Goal: Task Accomplishment & Management: Use online tool/utility

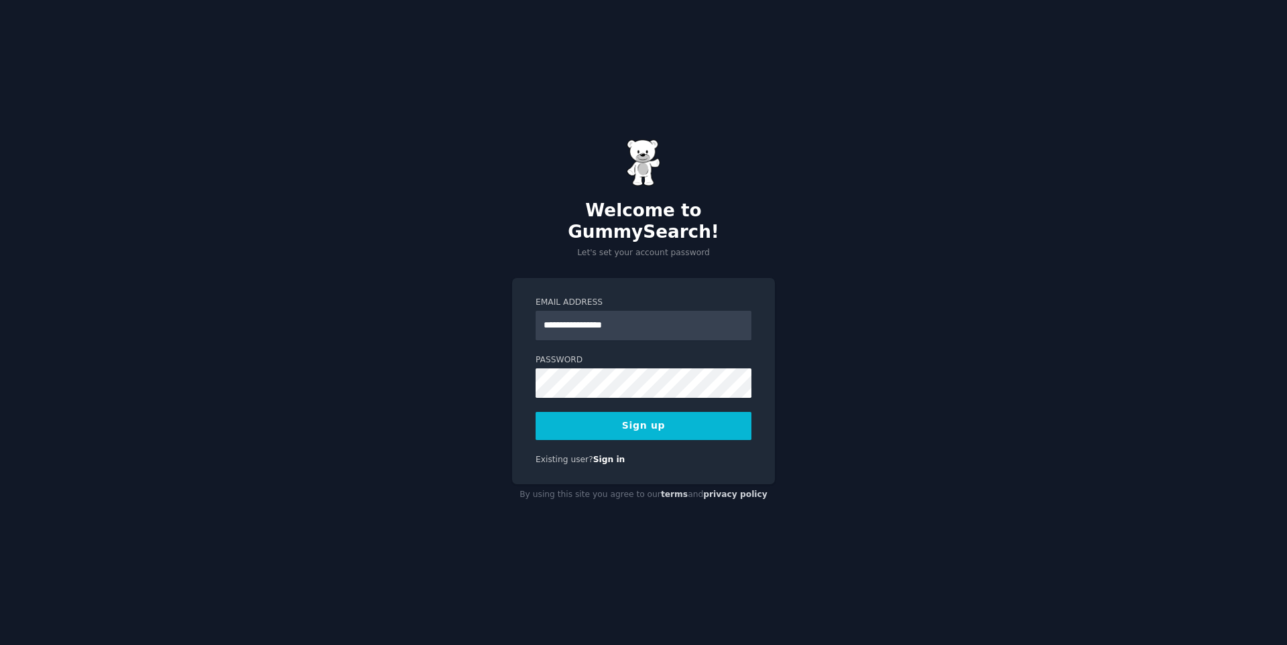
type input "**********"
click at [627, 414] on button "Sign up" at bounding box center [644, 426] width 216 height 28
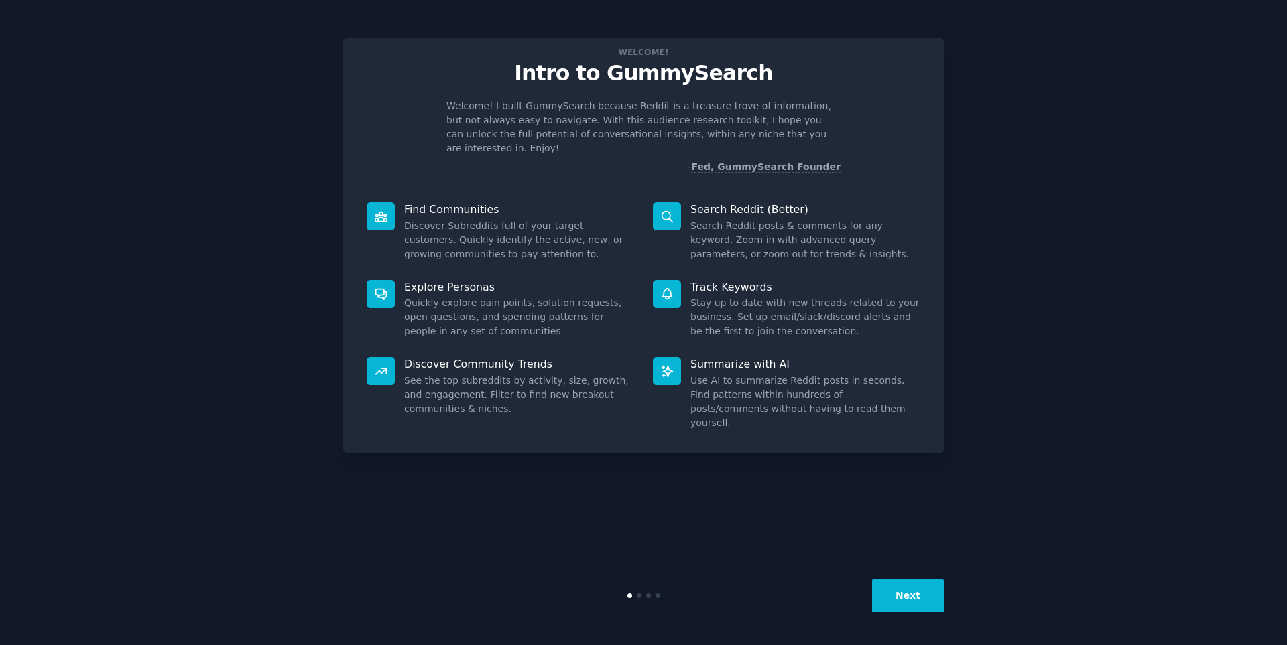
click at [390, 202] on div at bounding box center [381, 216] width 28 height 28
click at [915, 596] on button "Next" at bounding box center [908, 596] width 72 height 33
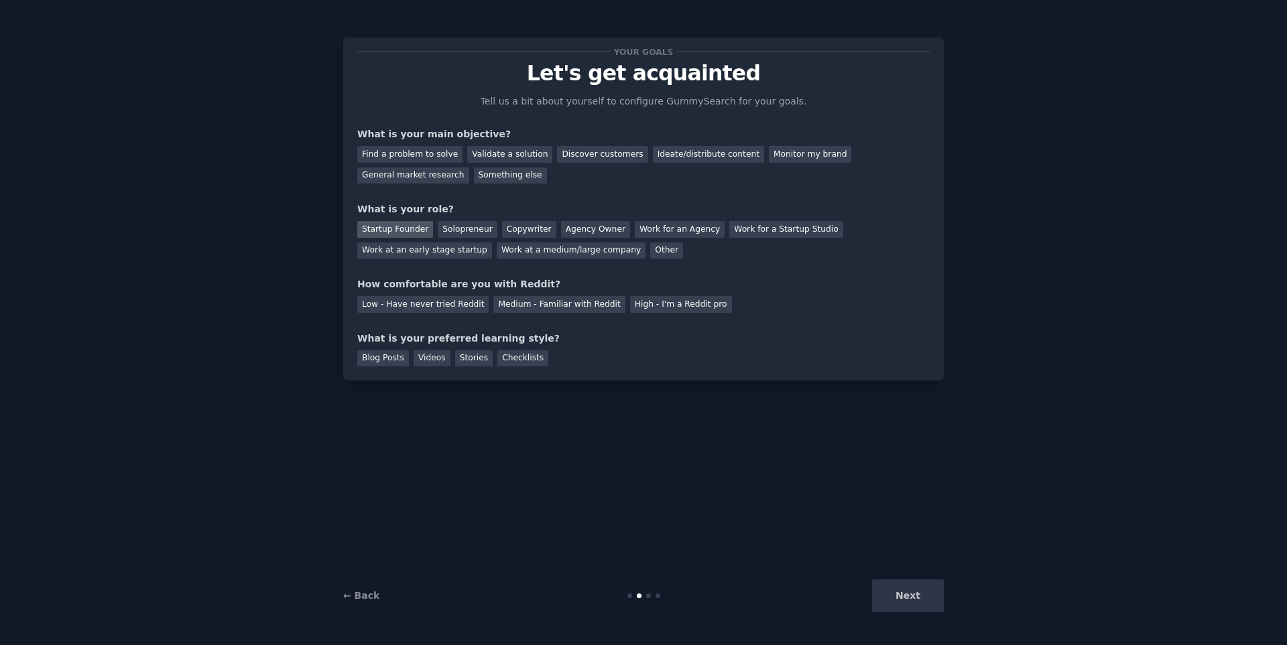
click at [417, 227] on div "Startup Founder" at bounding box center [395, 229] width 76 height 17
click at [536, 308] on div "Medium - Familiar with Reddit" at bounding box center [558, 304] width 131 height 17
click at [692, 159] on div "Ideate/distribute content" at bounding box center [708, 154] width 111 height 17
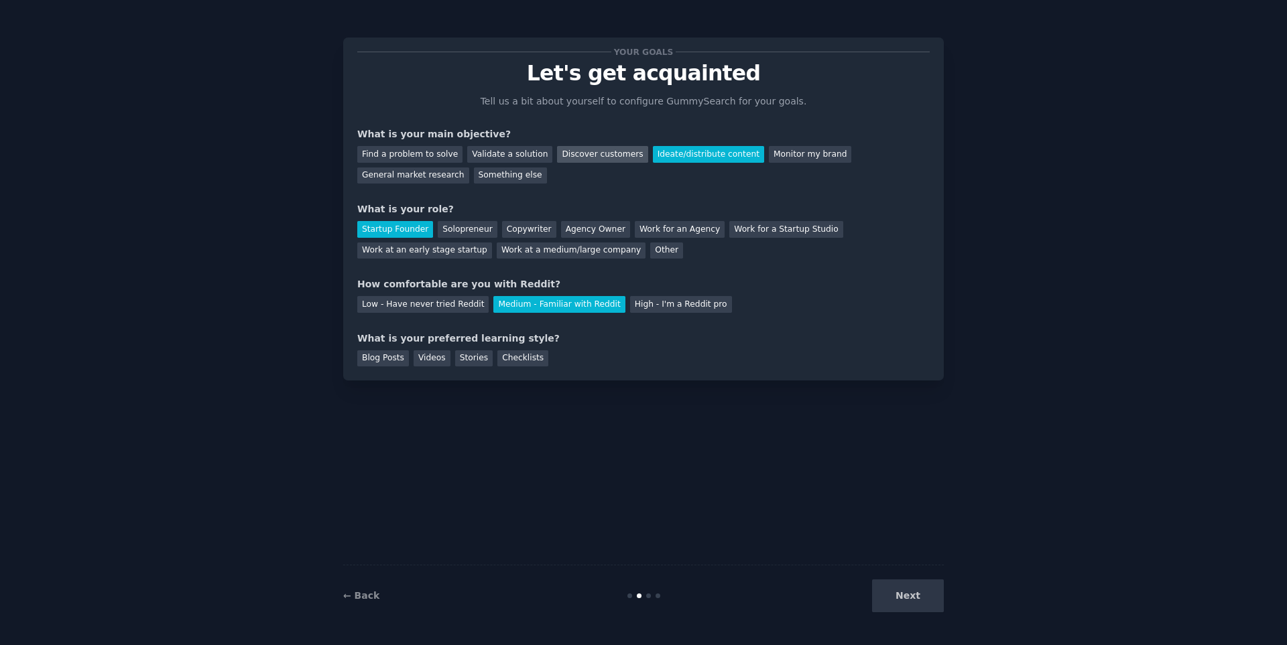
click at [571, 153] on div "Discover customers" at bounding box center [602, 154] width 90 height 17
click at [503, 153] on div "Validate a solution" at bounding box center [509, 154] width 85 height 17
click at [424, 362] on div "Videos" at bounding box center [432, 359] width 37 height 17
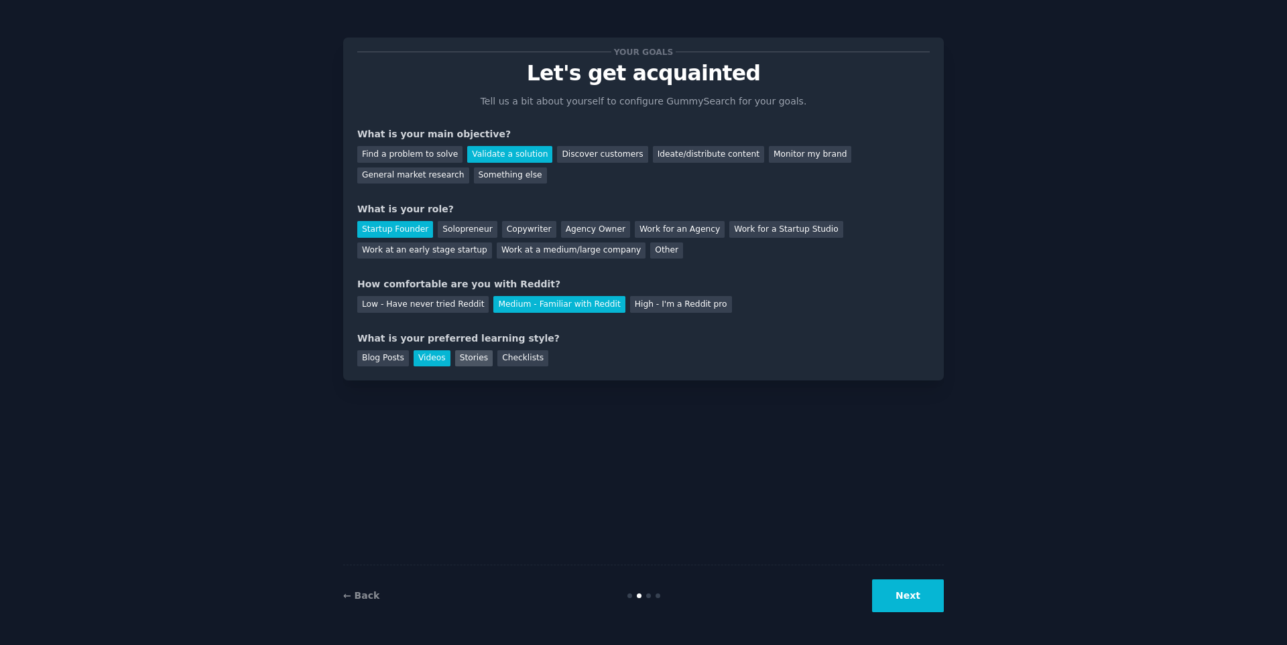
click at [472, 360] on div "Stories" at bounding box center [474, 359] width 38 height 17
click at [393, 359] on div "Blog Posts" at bounding box center [383, 359] width 52 height 17
click at [464, 358] on div "Stories" at bounding box center [474, 359] width 38 height 17
click at [921, 599] on button "Next" at bounding box center [908, 596] width 72 height 33
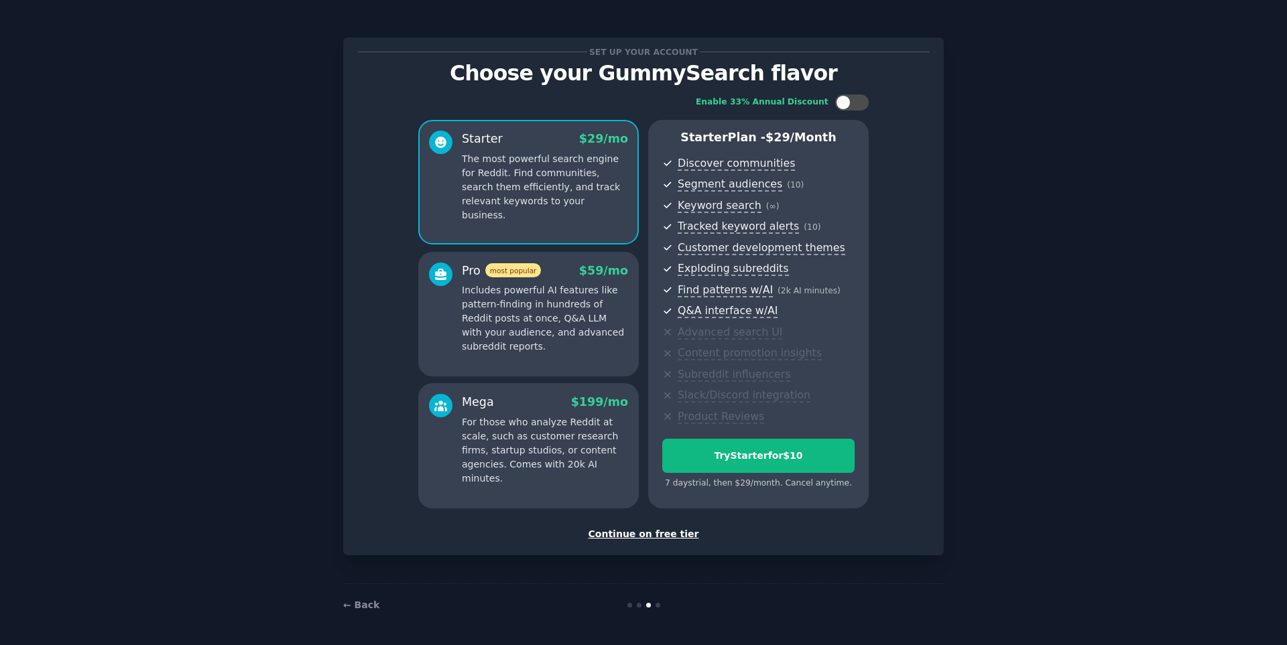
click at [617, 528] on div "Continue on free tier" at bounding box center [643, 534] width 572 height 14
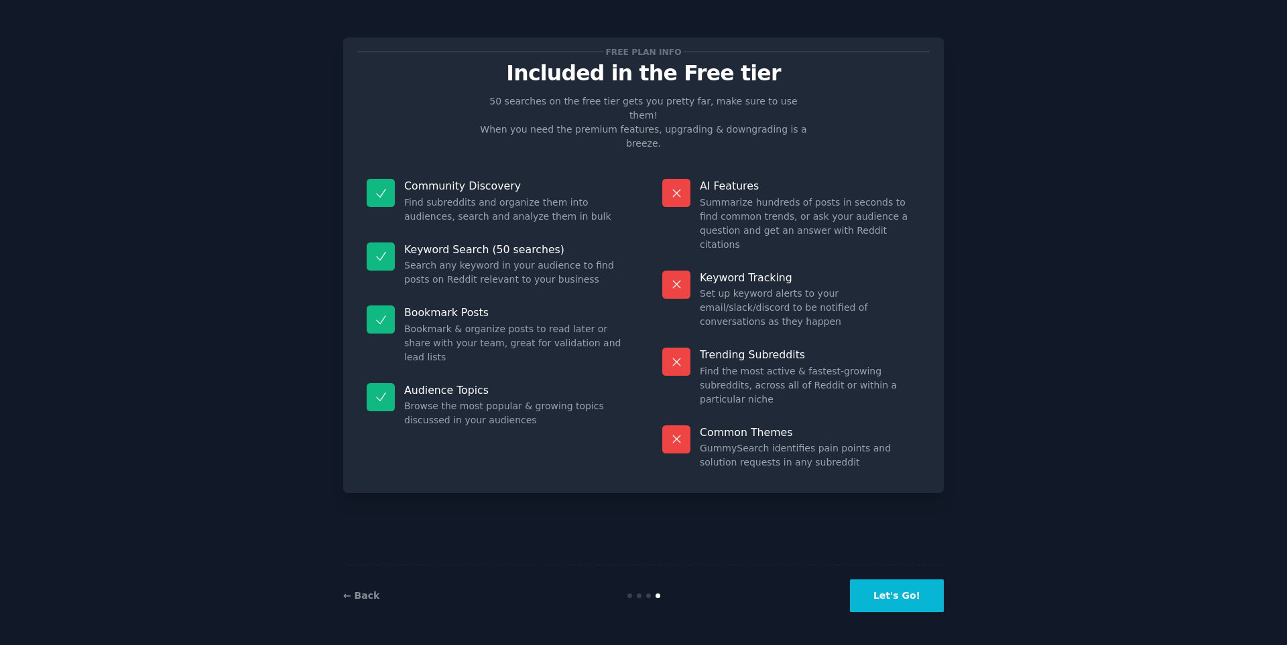
click at [890, 605] on button "Let's Go!" at bounding box center [897, 596] width 94 height 33
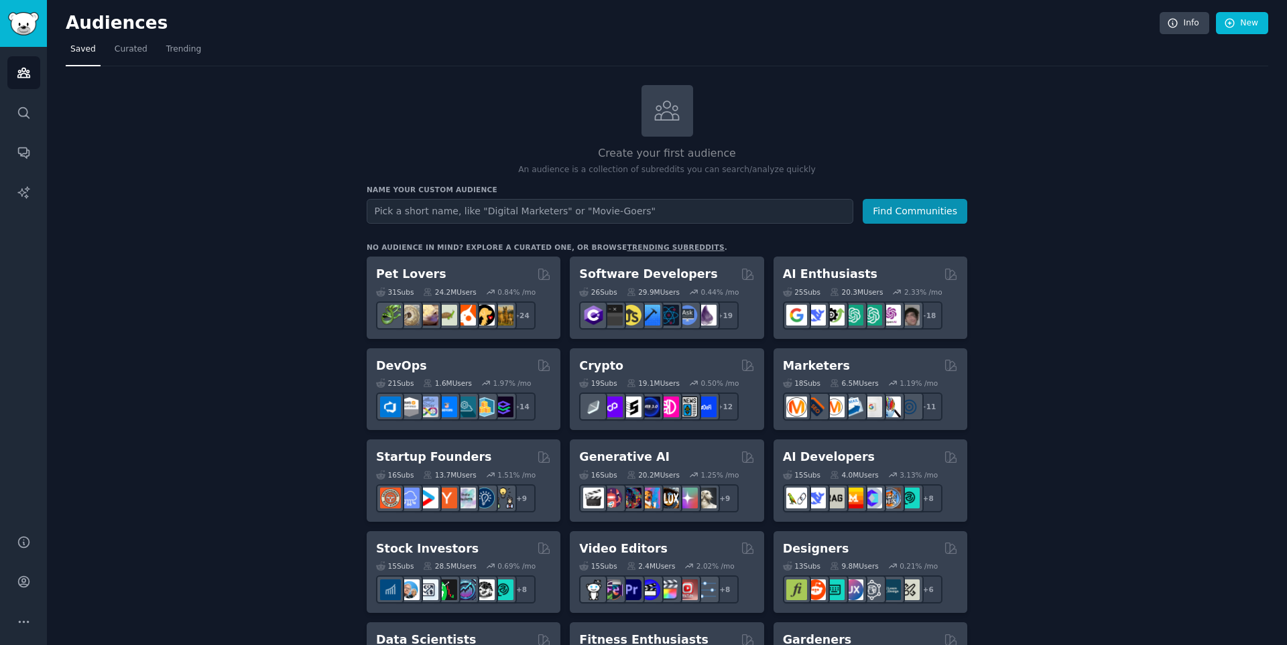
click at [489, 219] on input "text" at bounding box center [610, 211] width 487 height 25
type input "ARLOOPA"
click at [863, 199] on button "Find Communities" at bounding box center [915, 211] width 105 height 25
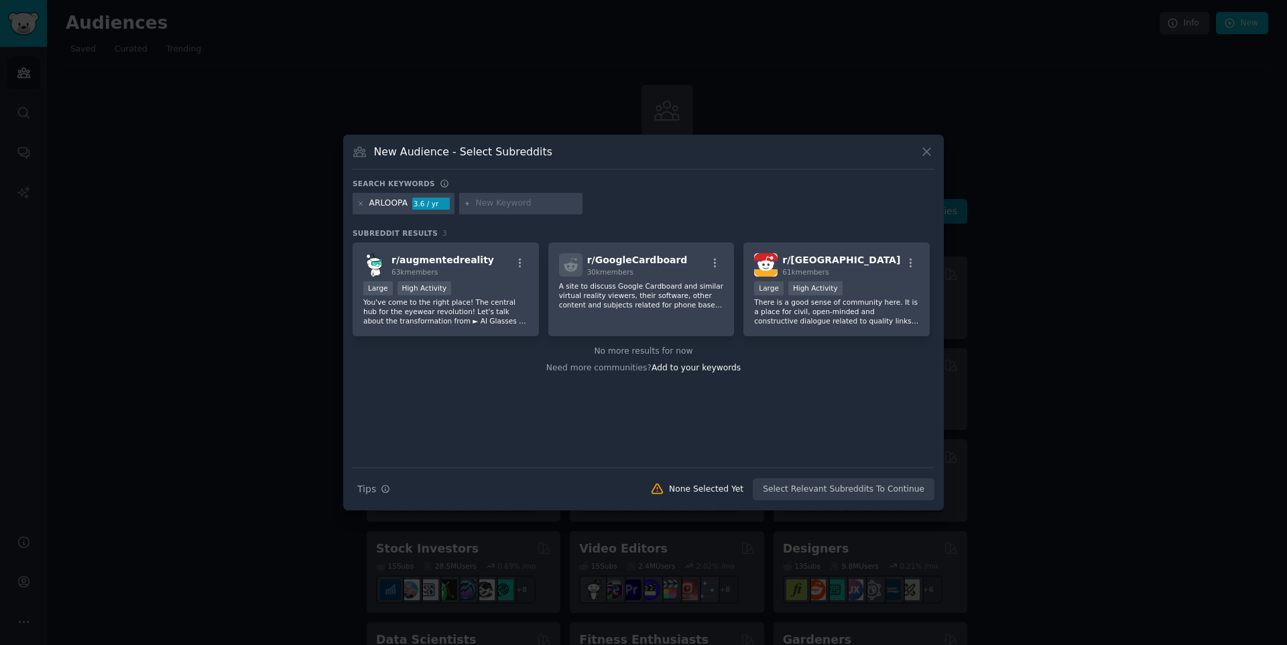
click at [937, 155] on div "New Audience - Select Subreddits Search keywords ARLOOPA 3.6 / yr Subreddit Res…" at bounding box center [643, 323] width 601 height 376
click at [930, 153] on icon at bounding box center [927, 152] width 14 height 14
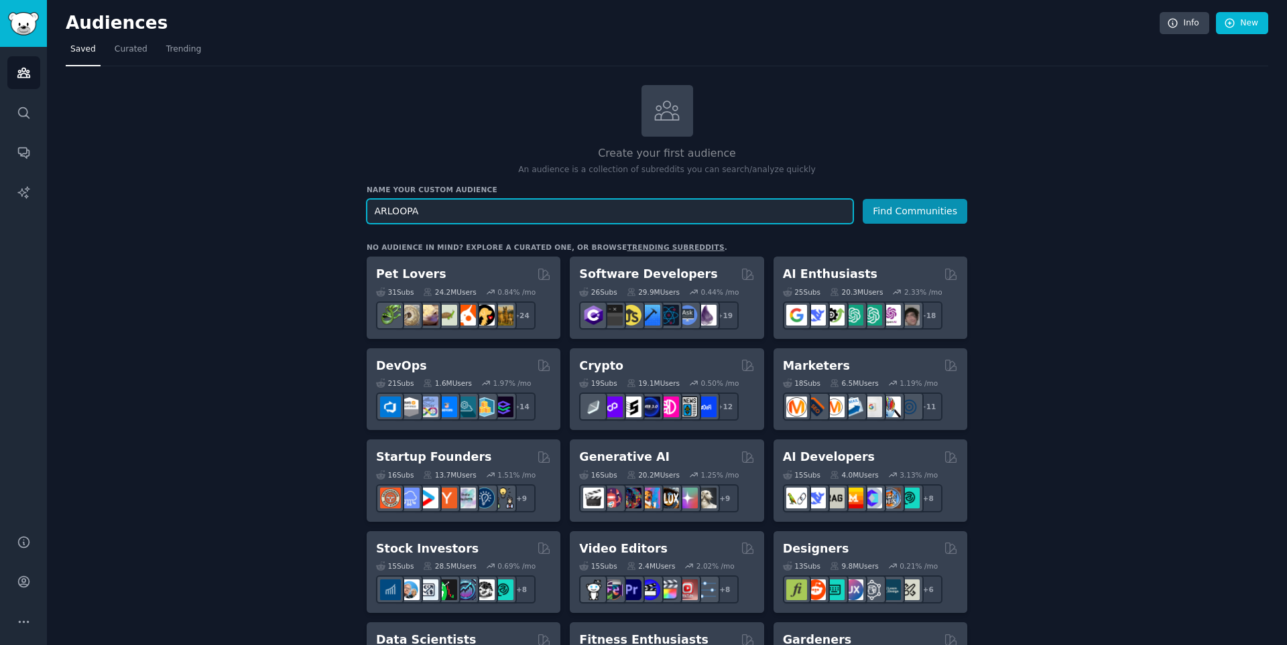
click at [425, 215] on input "ARLOOPA" at bounding box center [610, 211] width 487 height 25
type input "Augmented Reality"
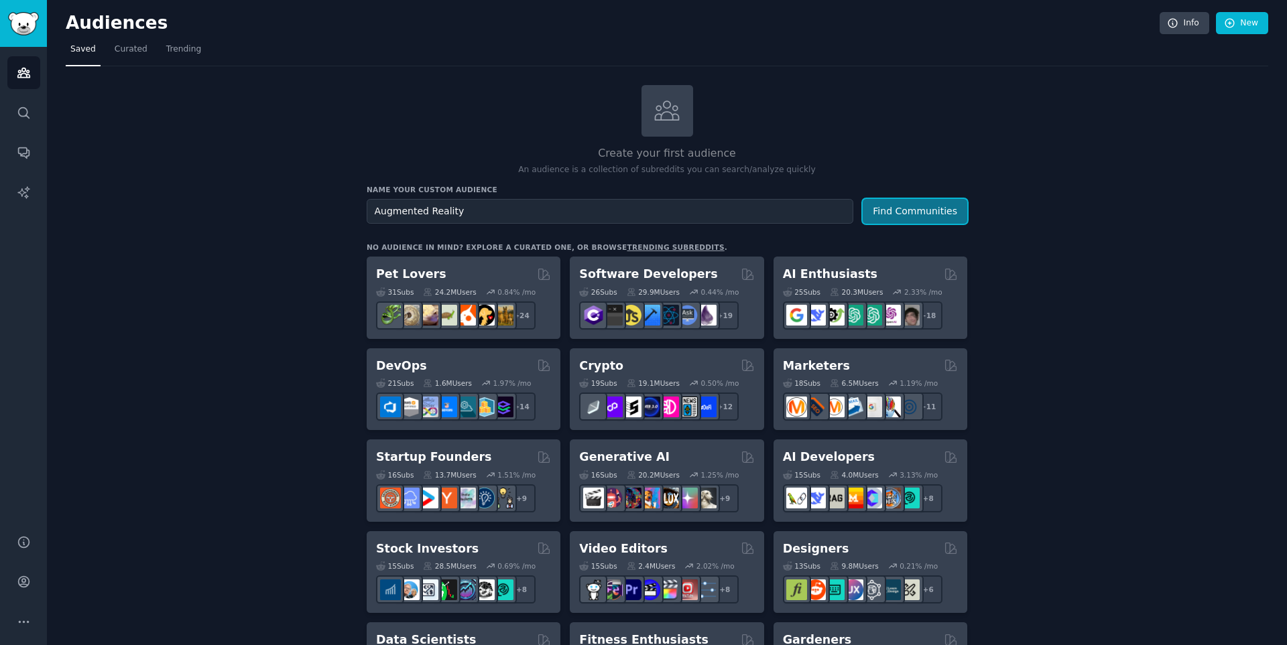
click at [903, 211] on button "Find Communities" at bounding box center [915, 211] width 105 height 25
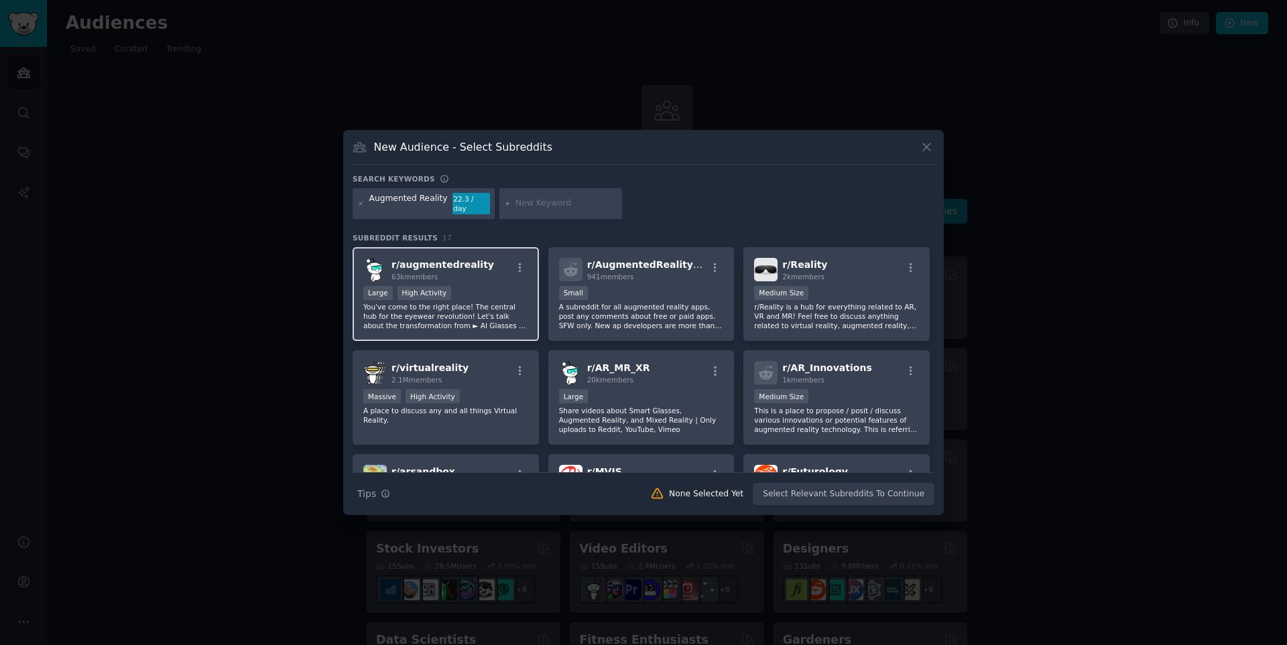
click at [514, 279] on div "r/ augmentedreality 63k members >= 80th percentile for submissions / day Large …" at bounding box center [446, 294] width 186 height 95
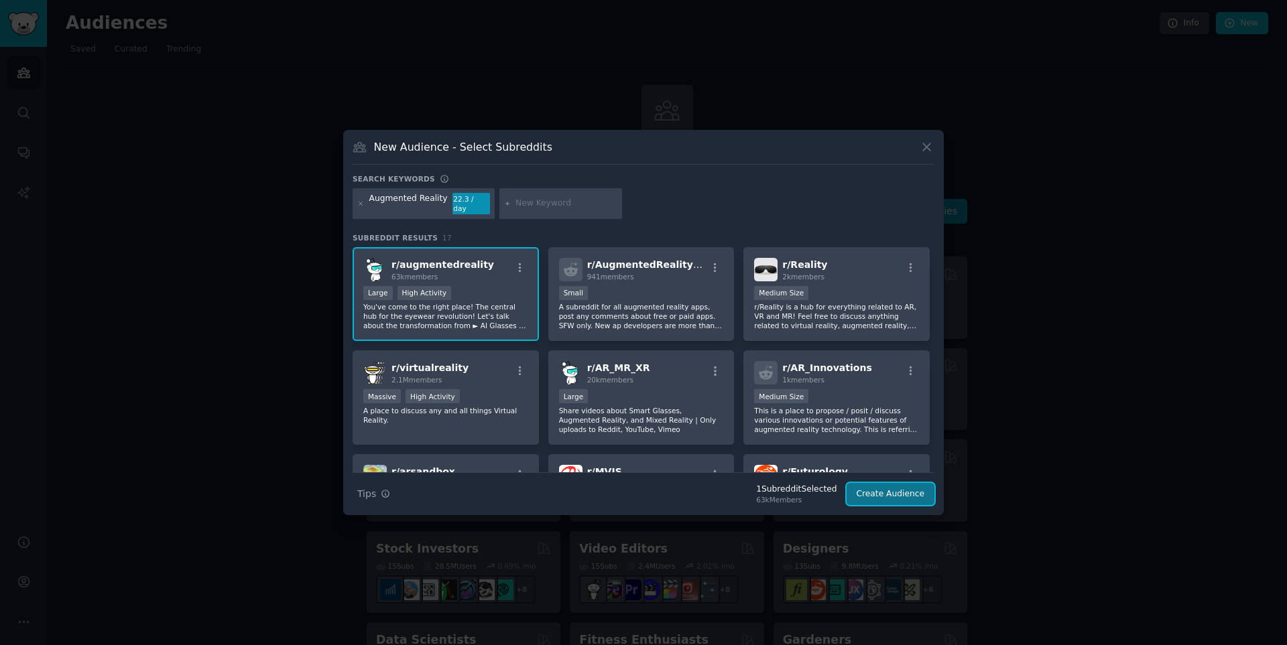
click at [897, 492] on button "Create Audience" at bounding box center [891, 494] width 88 height 23
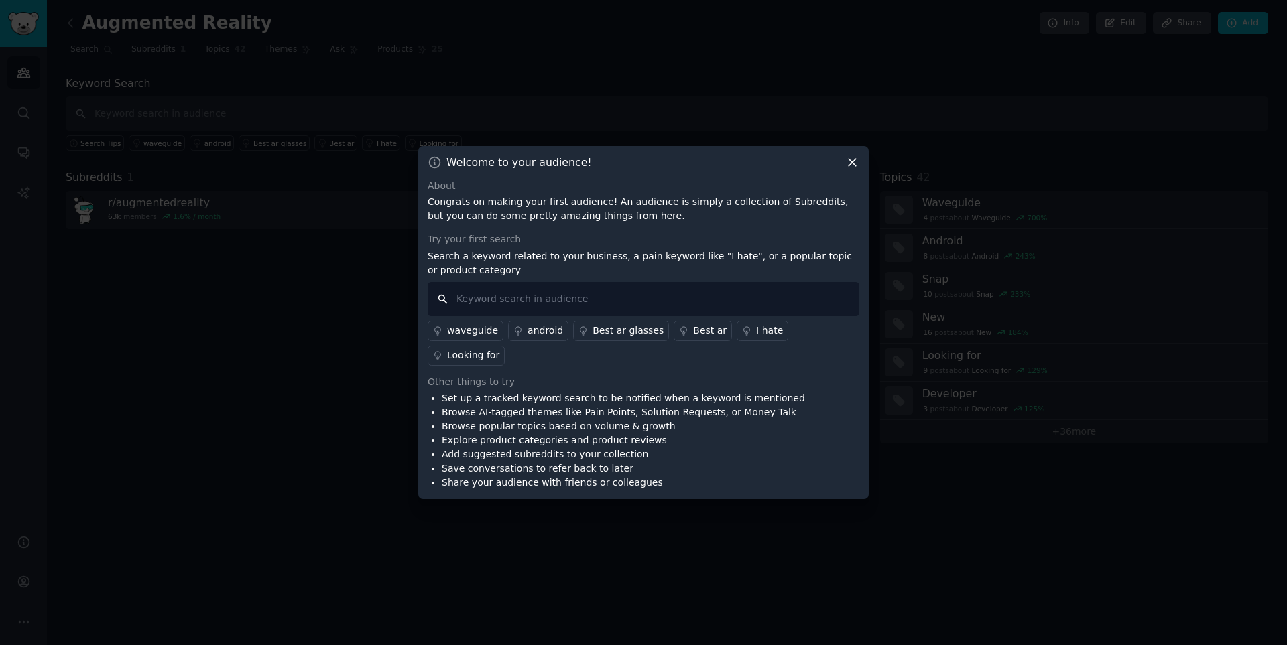
click at [578, 307] on input "text" at bounding box center [644, 299] width 432 height 34
type input "SAAS"
click at [696, 338] on div "Best ar" at bounding box center [710, 331] width 34 height 14
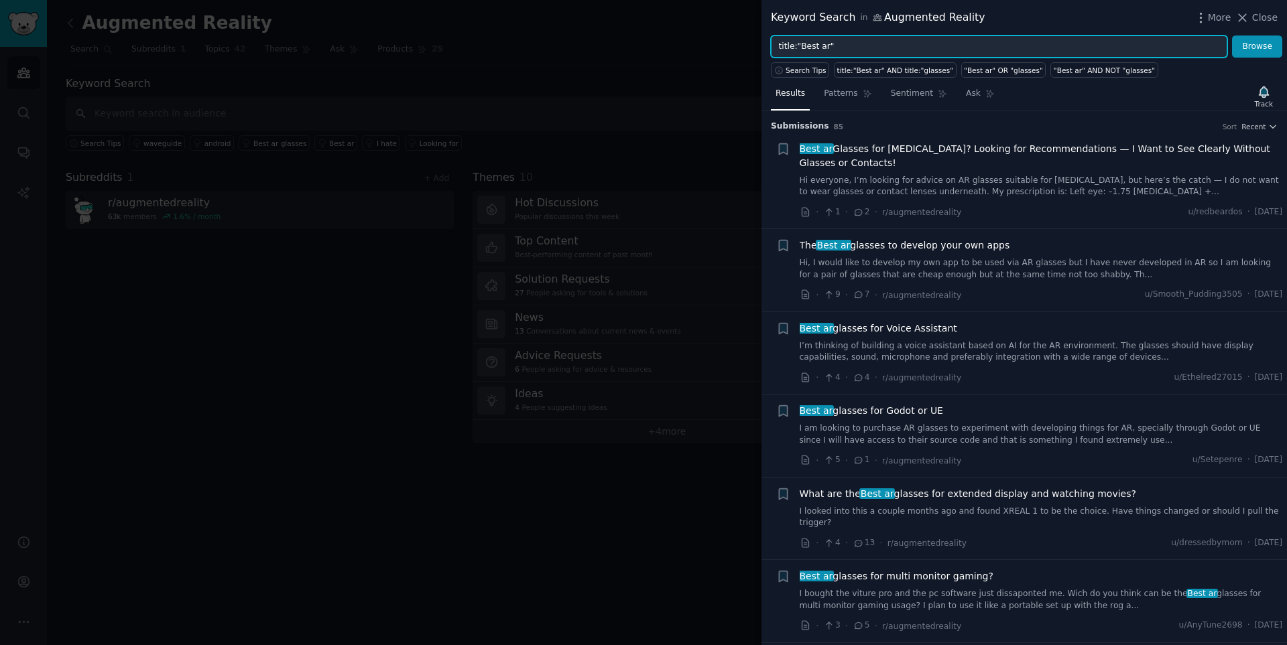
click at [849, 48] on input "title:"Best ar"" at bounding box center [999, 47] width 456 height 23
type input "Best No-Code"
click at [1232, 36] on button "Browse" at bounding box center [1257, 47] width 50 height 23
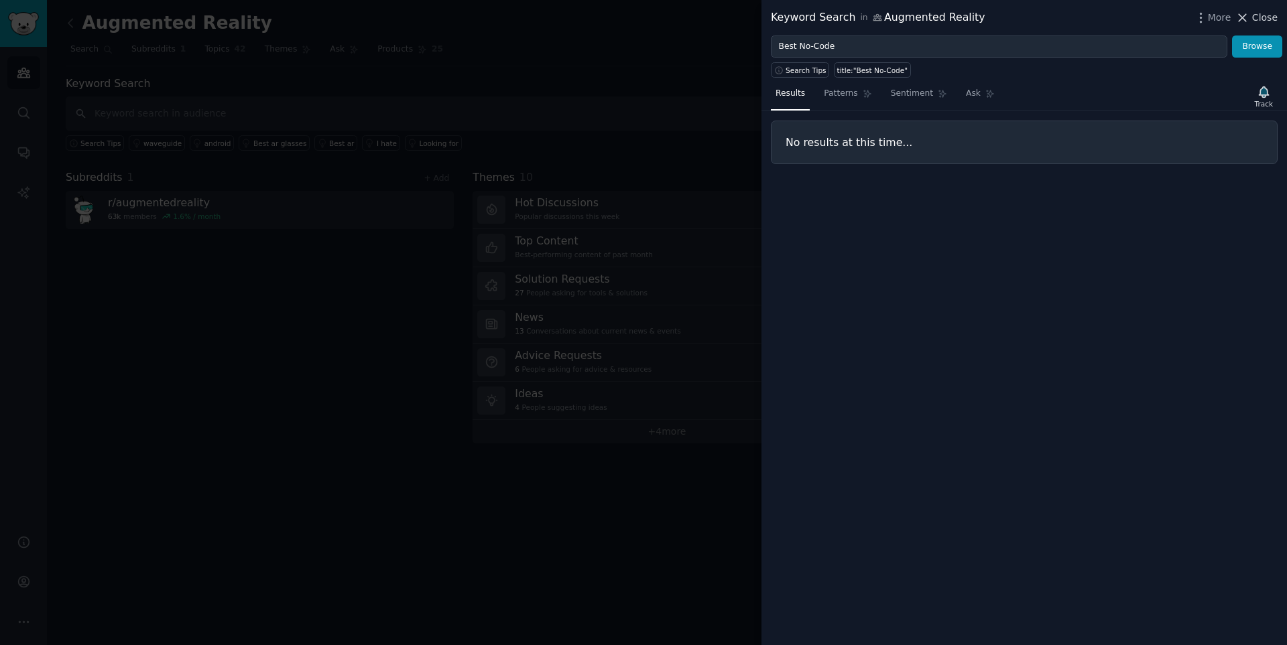
click at [1261, 21] on span "Close" at bounding box center [1264, 18] width 25 height 14
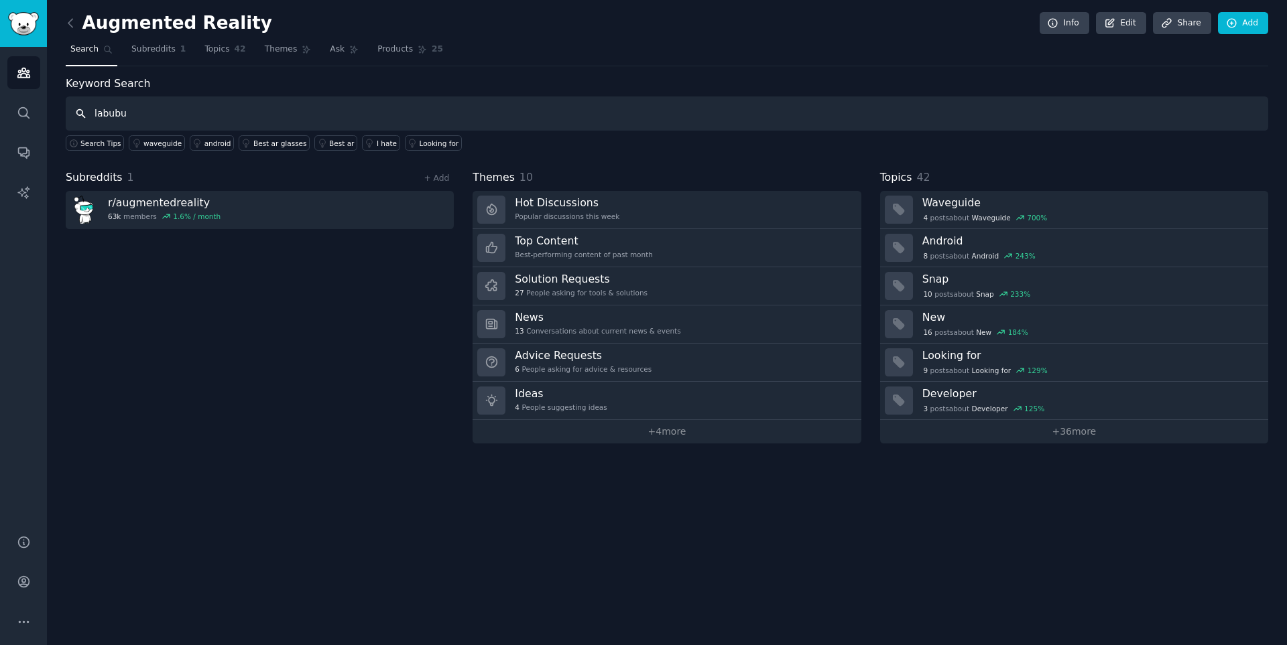
type input "labubu"
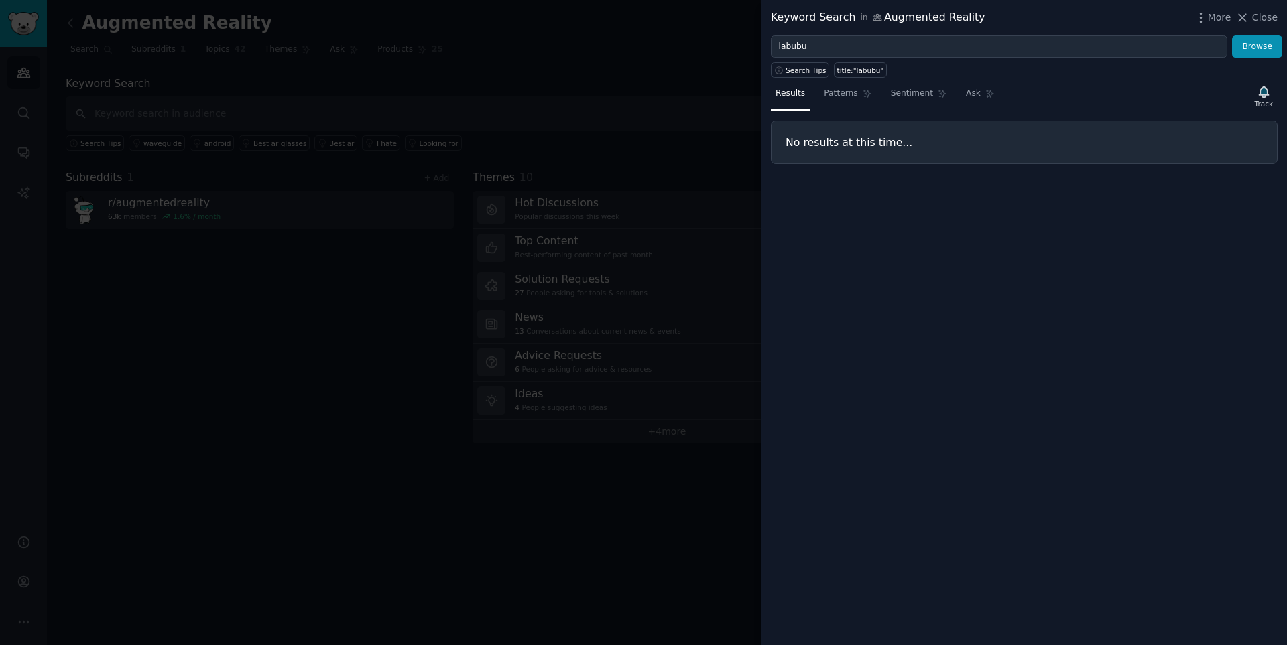
click at [393, 107] on div at bounding box center [643, 322] width 1287 height 645
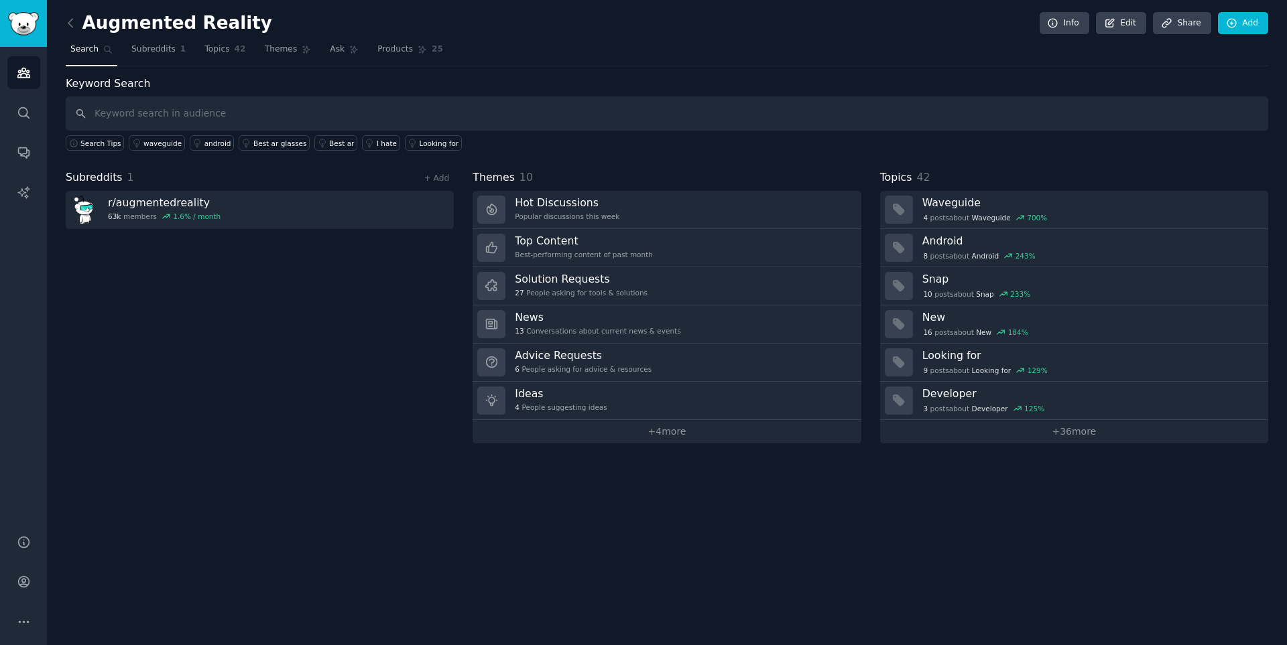
click at [77, 51] on span "Search" at bounding box center [84, 50] width 28 height 12
click at [70, 23] on icon at bounding box center [71, 23] width 14 height 14
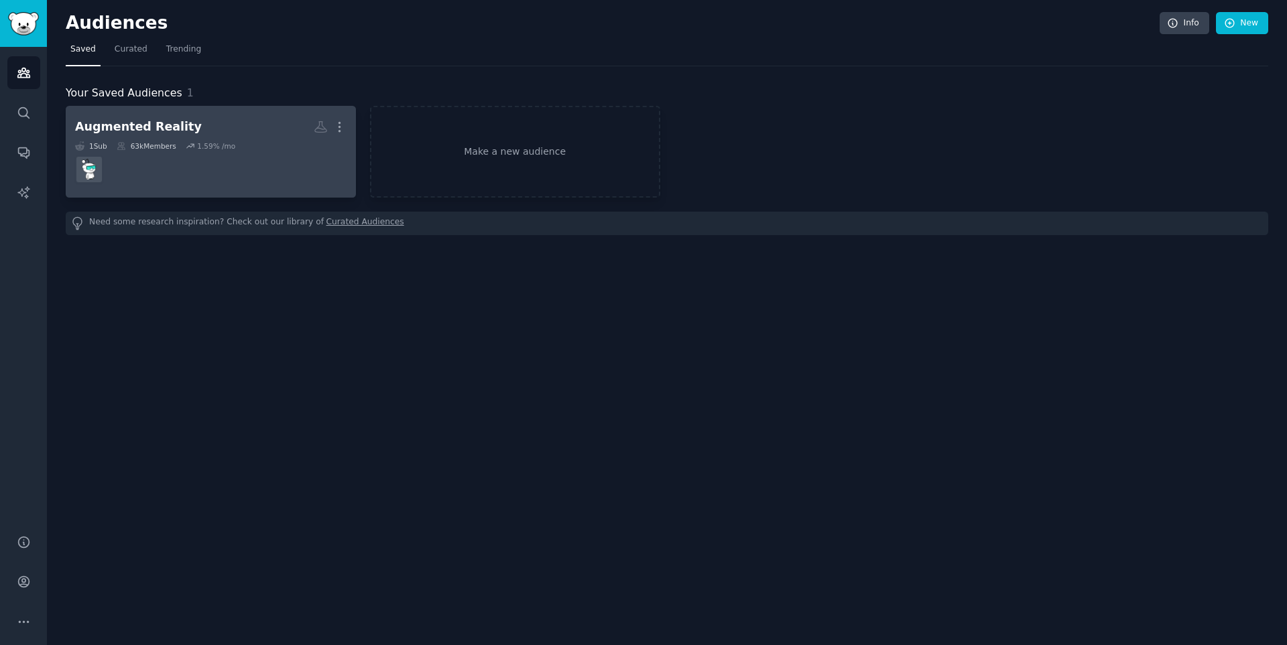
click at [223, 153] on dd at bounding box center [210, 170] width 271 height 38
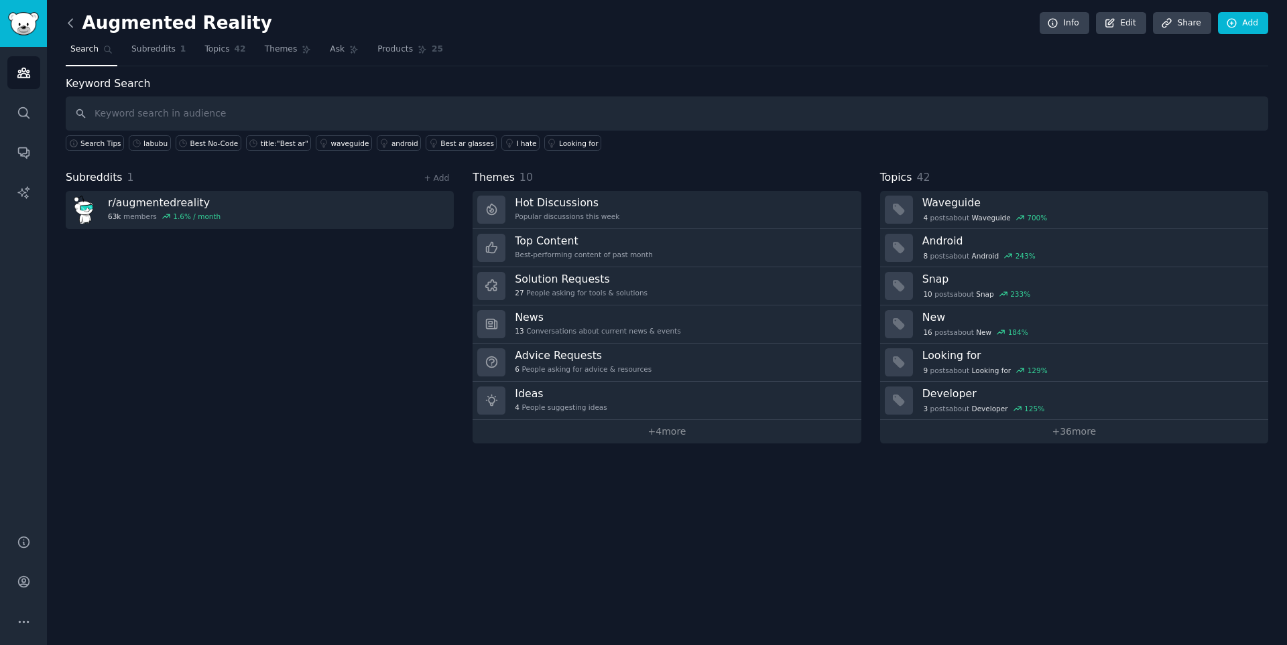
click at [77, 18] on icon at bounding box center [71, 23] width 14 height 14
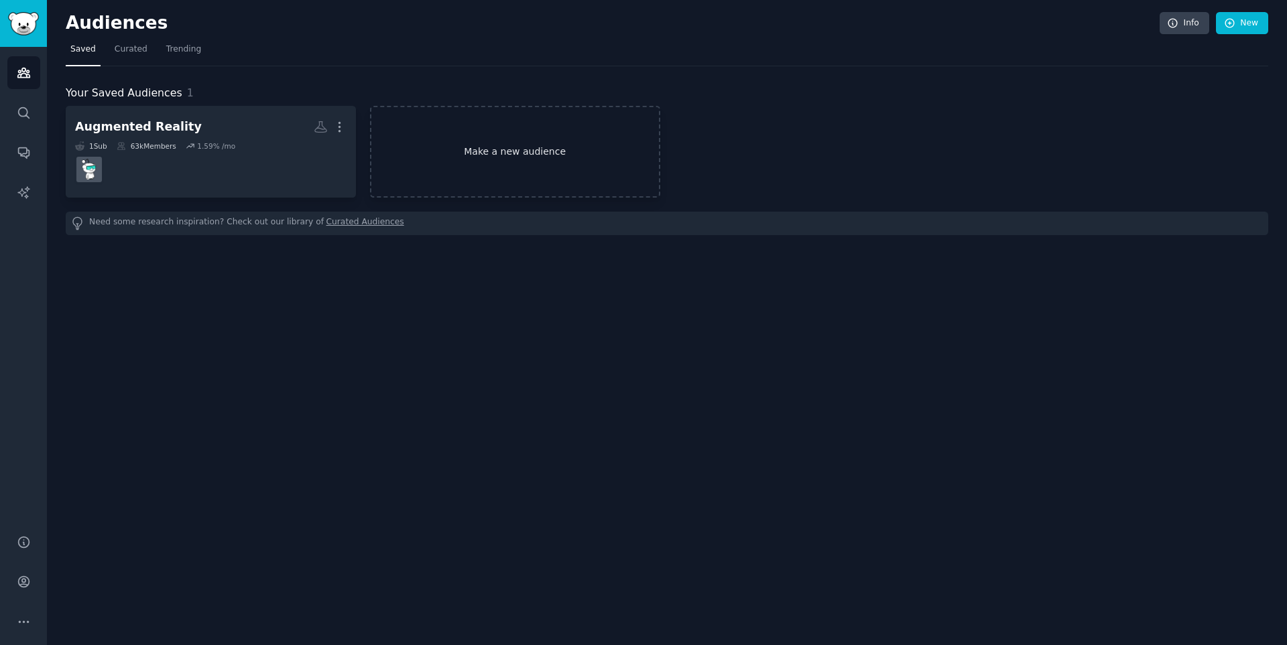
click at [429, 130] on link "Make a new audience" at bounding box center [515, 152] width 290 height 92
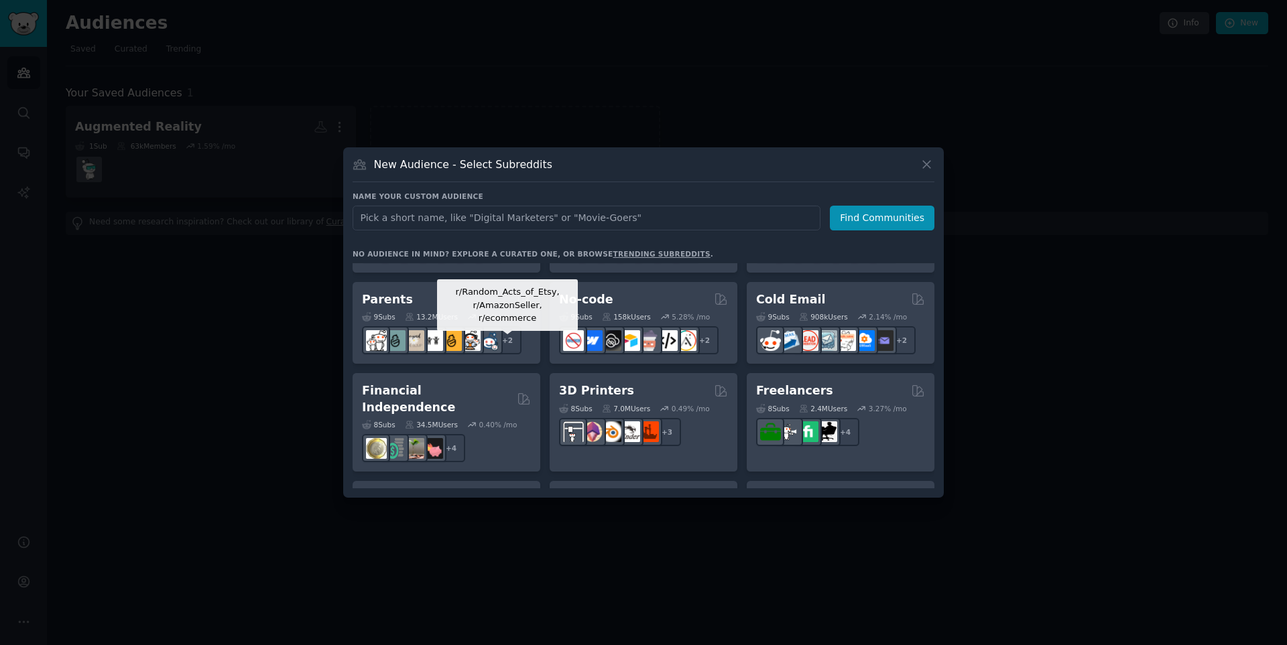
scroll to position [638, 0]
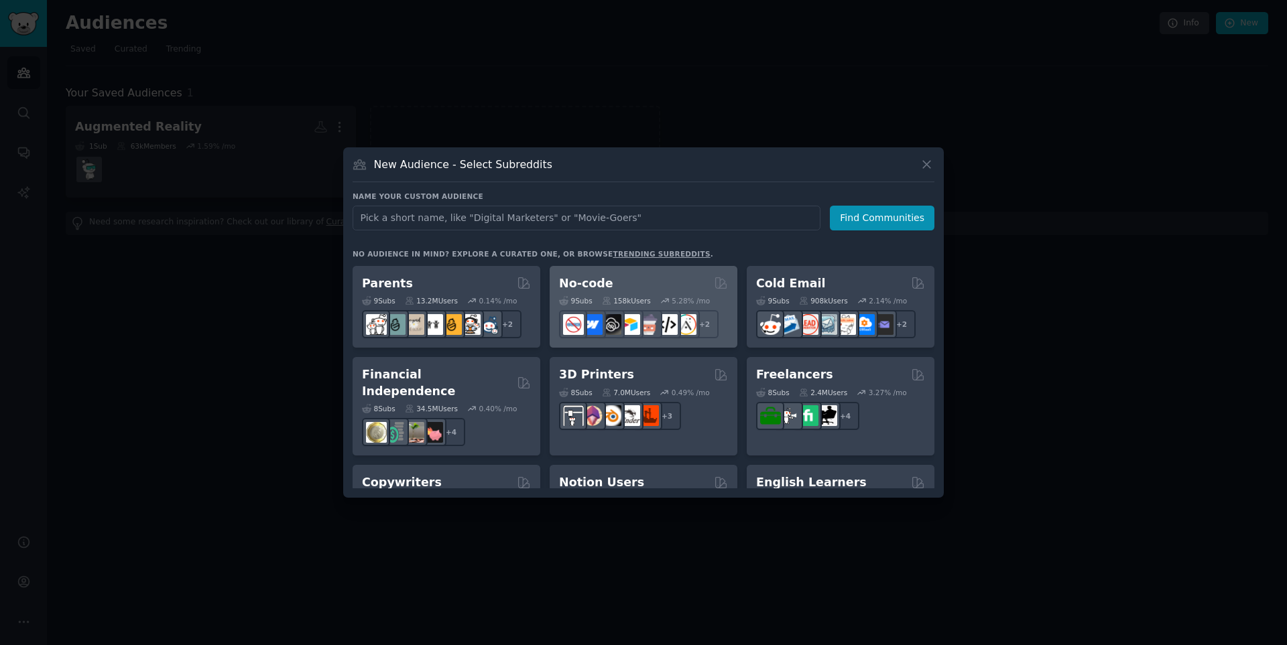
click at [613, 278] on div "No-code" at bounding box center [643, 283] width 169 height 17
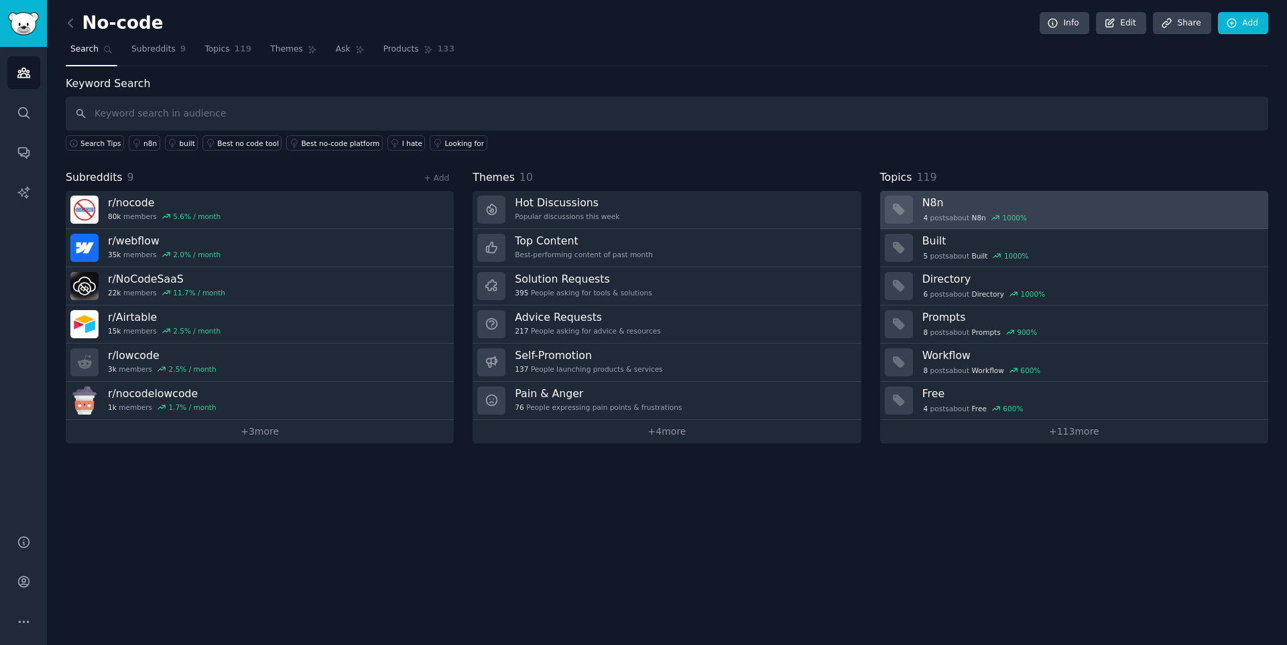
click at [1052, 216] on div "4 post s about N8n 1000 %" at bounding box center [1090, 218] width 336 height 12
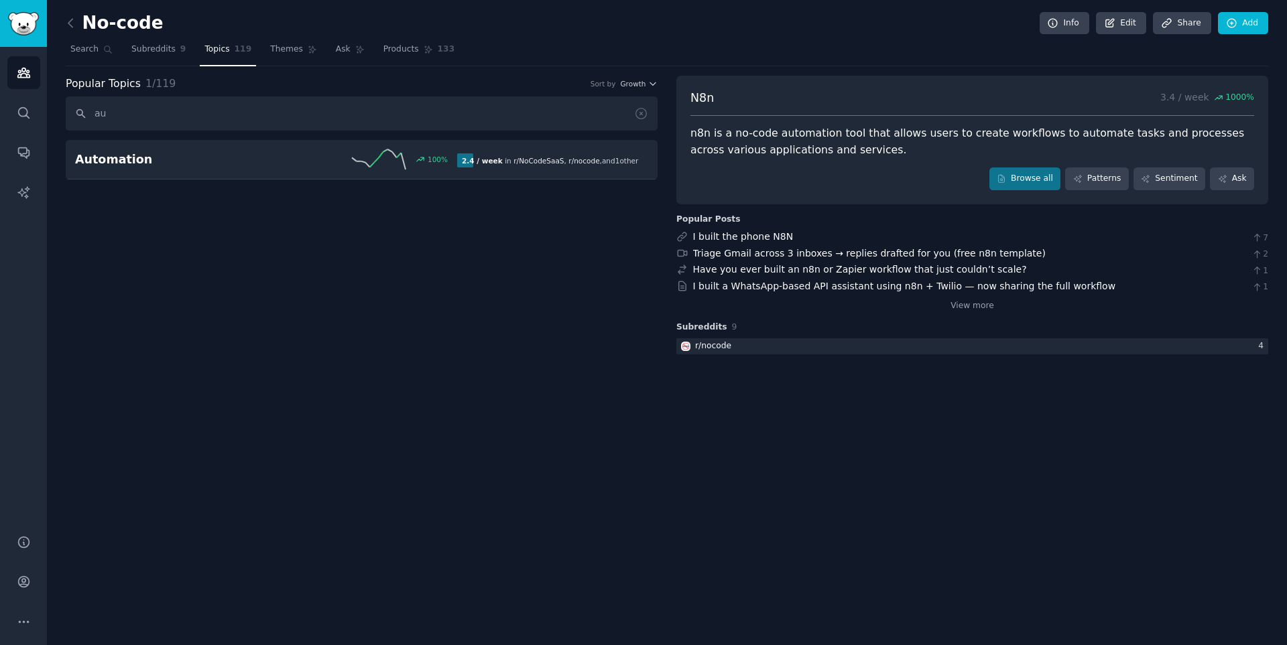
type input "a"
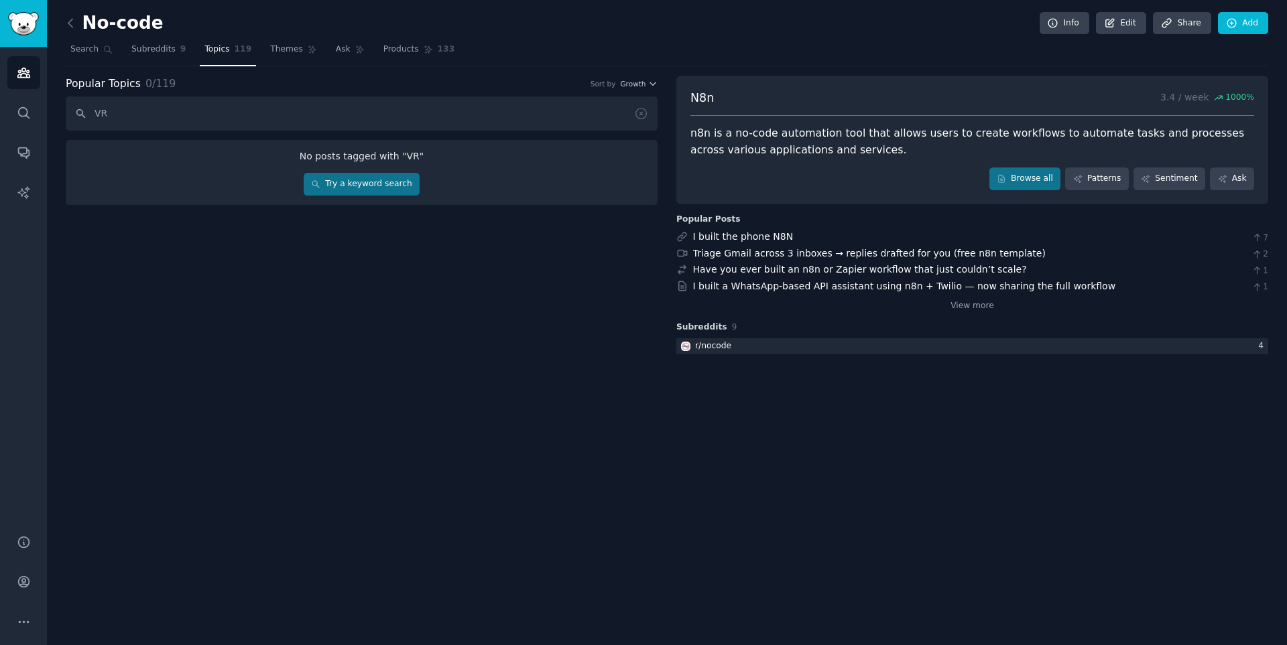
type input "V"
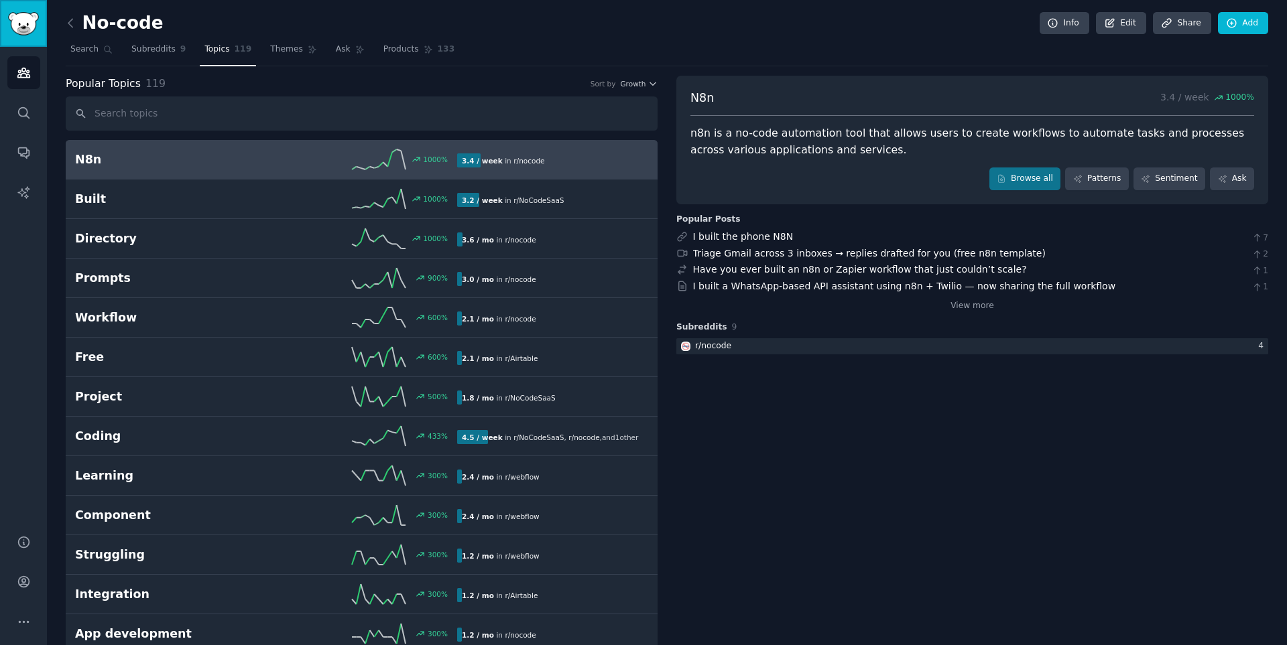
click at [25, 19] on img "Sidebar" at bounding box center [23, 23] width 31 height 23
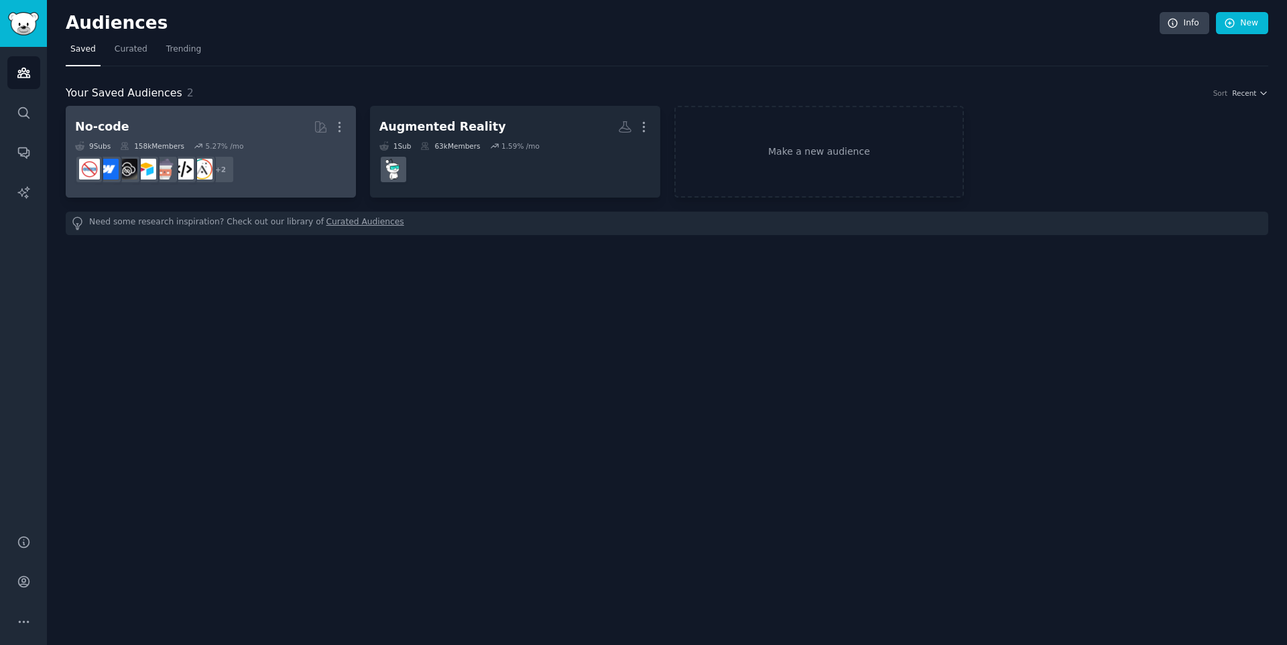
click at [245, 133] on h2 "No-code More" at bounding box center [210, 126] width 271 height 23
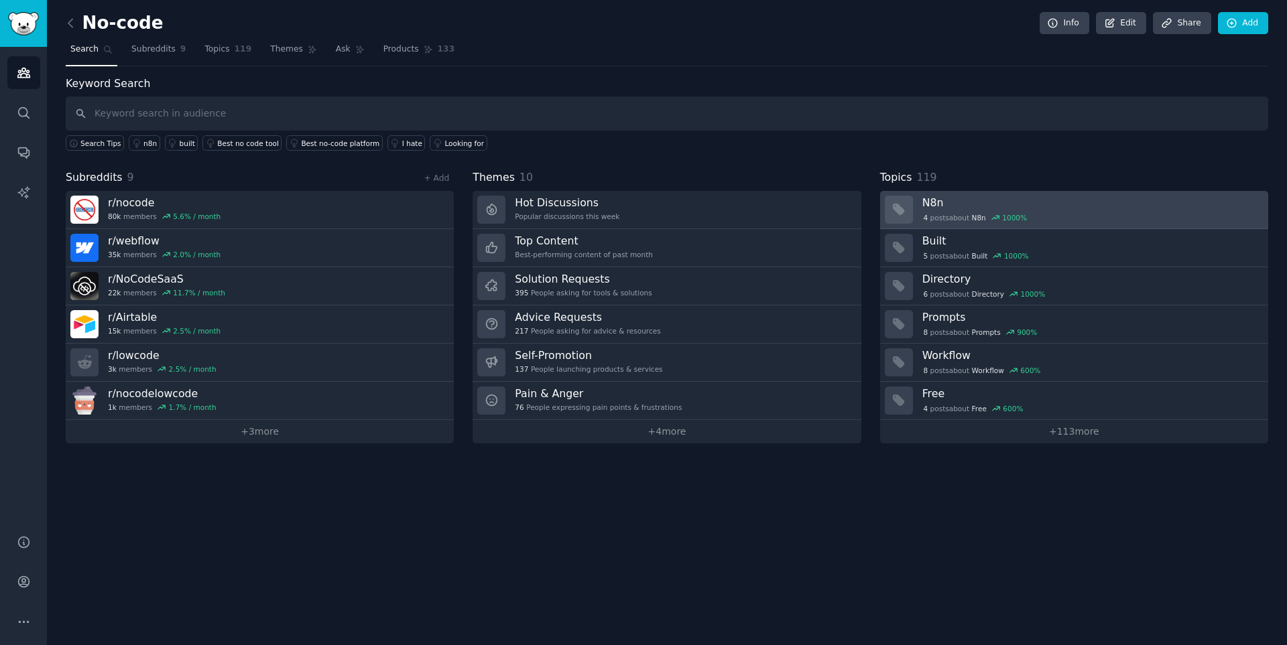
click at [954, 208] on h3 "N8n" at bounding box center [1090, 203] width 336 height 14
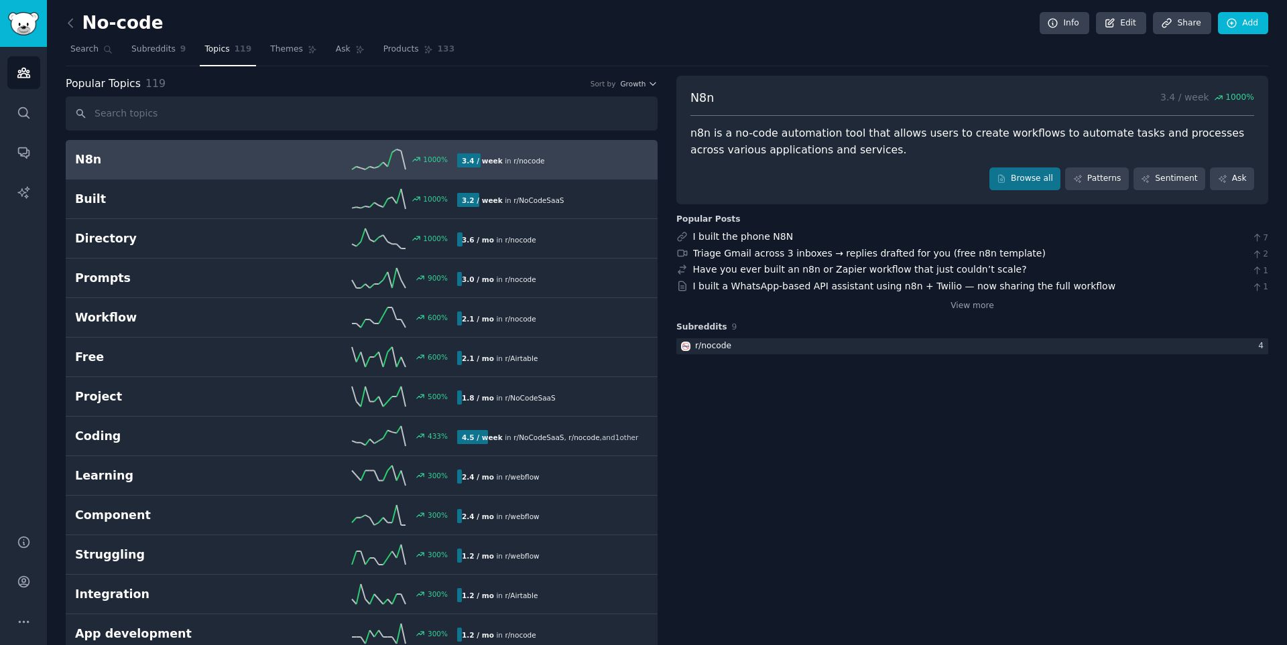
click at [738, 133] on div "n8n is a no-code automation tool that allows users to create workflows to autom…" at bounding box center [972, 141] width 564 height 33
click at [1128, 131] on div "n8n is a no-code automation tool that allows users to create workflows to autom…" at bounding box center [972, 141] width 564 height 33
drag, startPoint x: 690, startPoint y: 152, endPoint x: 857, endPoint y: 146, distance: 167.7
click at [850, 147] on div "n8n is a no-code automation tool that allows users to create workflows to autom…" at bounding box center [972, 141] width 564 height 33
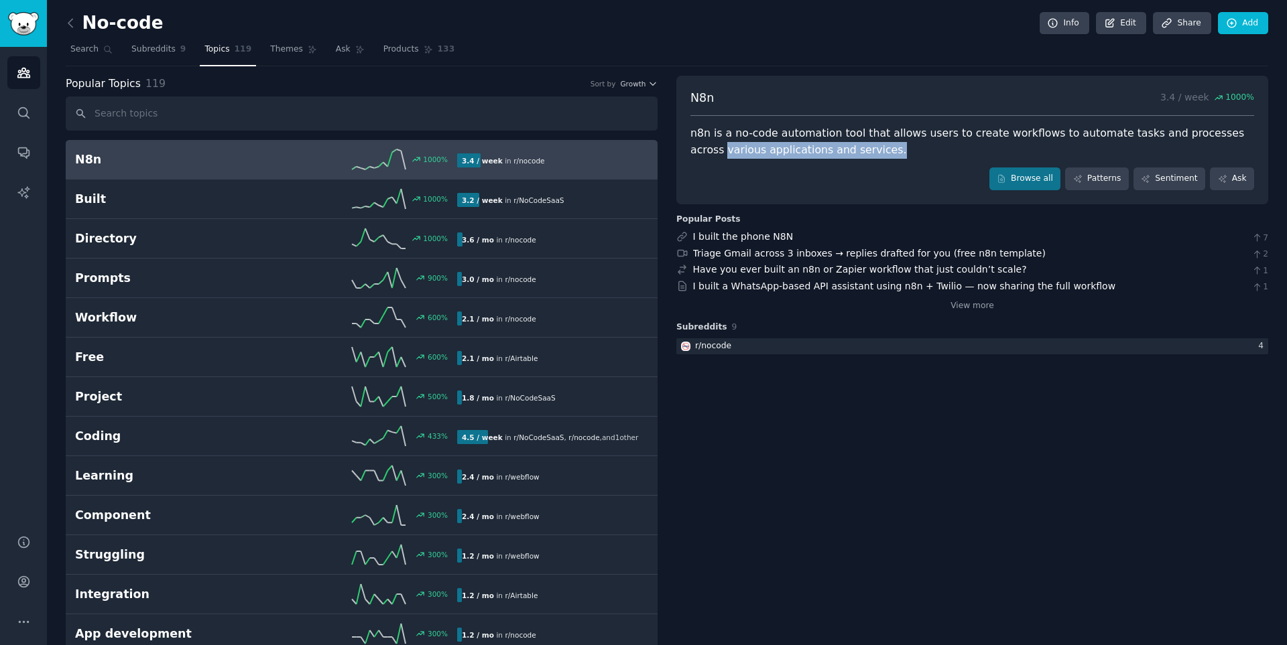
click at [857, 146] on div "n8n is a no-code automation tool that allows users to create workflows to autom…" at bounding box center [972, 141] width 564 height 33
click at [1060, 133] on div "n8n is a no-code automation tool that allows users to create workflows to autom…" at bounding box center [972, 141] width 564 height 33
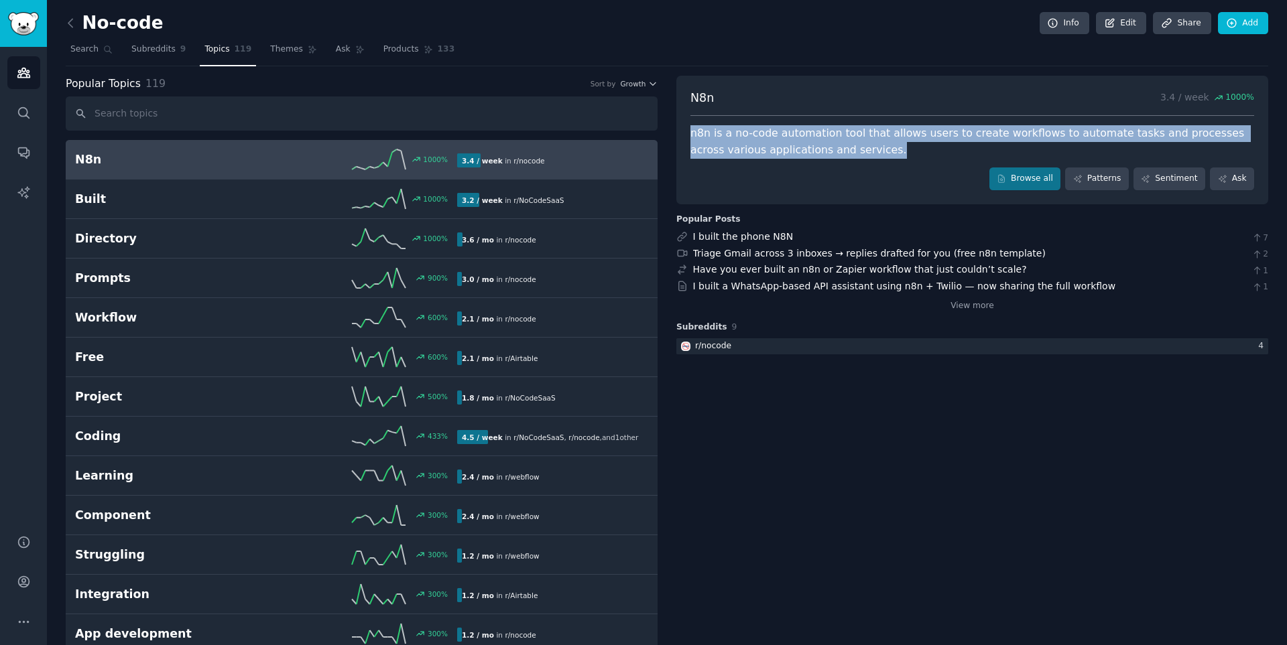
drag, startPoint x: 1060, startPoint y: 133, endPoint x: 893, endPoint y: 225, distance: 190.8
click at [1060, 133] on div "n8n is a no-code automation tool that allows users to create workflows to autom…" at bounding box center [972, 141] width 564 height 33
click at [859, 253] on link "Triage Gmail across 3 inboxes → replies drafted for you (free n8n template)" at bounding box center [869, 253] width 353 height 11
